Goal: Information Seeking & Learning: Learn about a topic

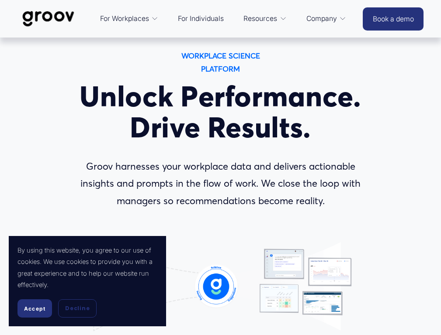
click at [33, 309] on span "Accept" at bounding box center [34, 309] width 21 height 7
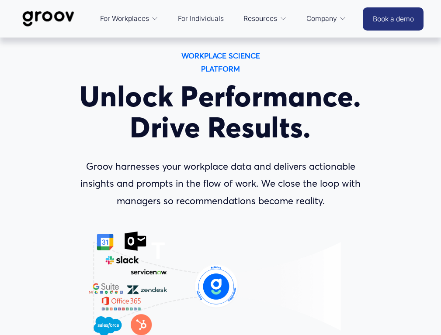
scroll to position [3652, 0]
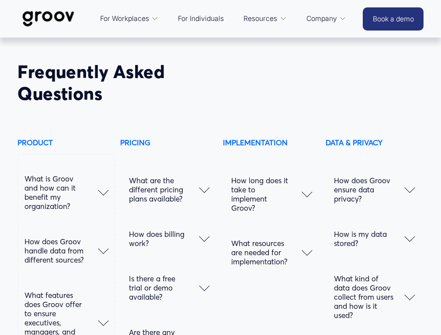
click at [169, 176] on span "What are the different pricing plans available?" at bounding box center [164, 190] width 70 height 28
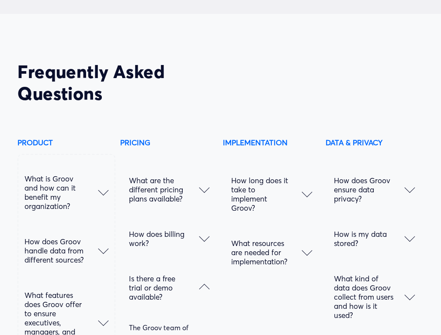
scroll to position [3663, 0]
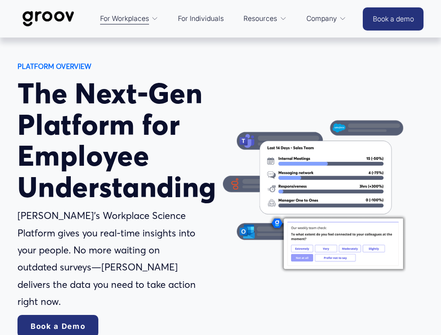
scroll to position [2592, 0]
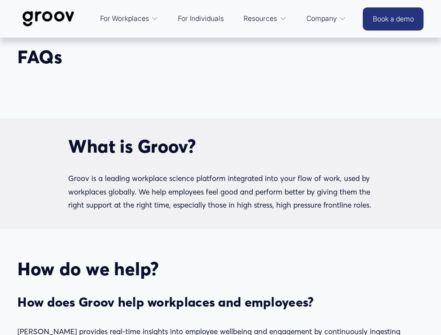
scroll to position [1234, 0]
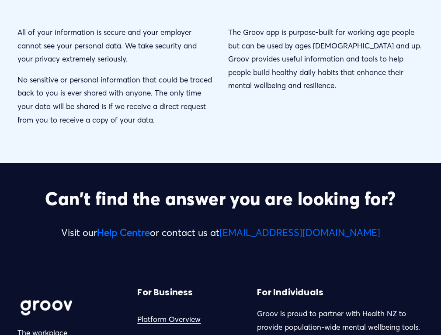
click at [150, 227] on strong "Help Centre" at bounding box center [123, 233] width 53 height 12
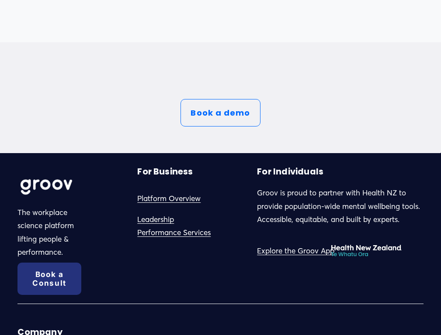
scroll to position [3652, 0]
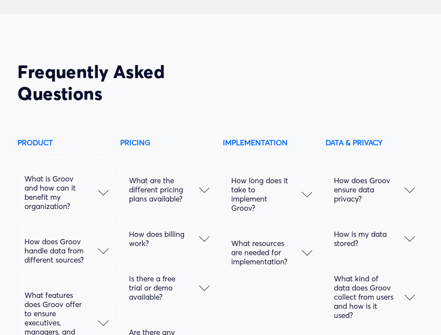
click at [169, 176] on span "What are the different pricing plans available?" at bounding box center [164, 190] width 70 height 28
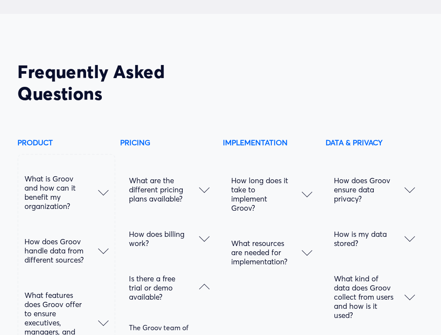
scroll to position [3663, 0]
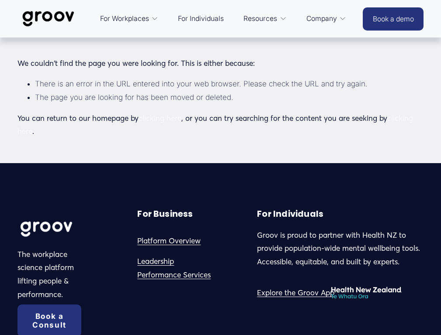
click at [362, 118] on link "clicking here" at bounding box center [214, 125] width 395 height 23
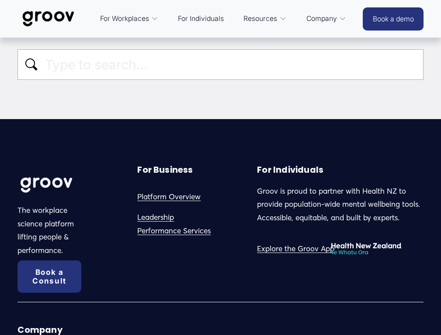
paste input "pricing"
type input "pricing"
